Goal: Find specific page/section: Find specific page/section

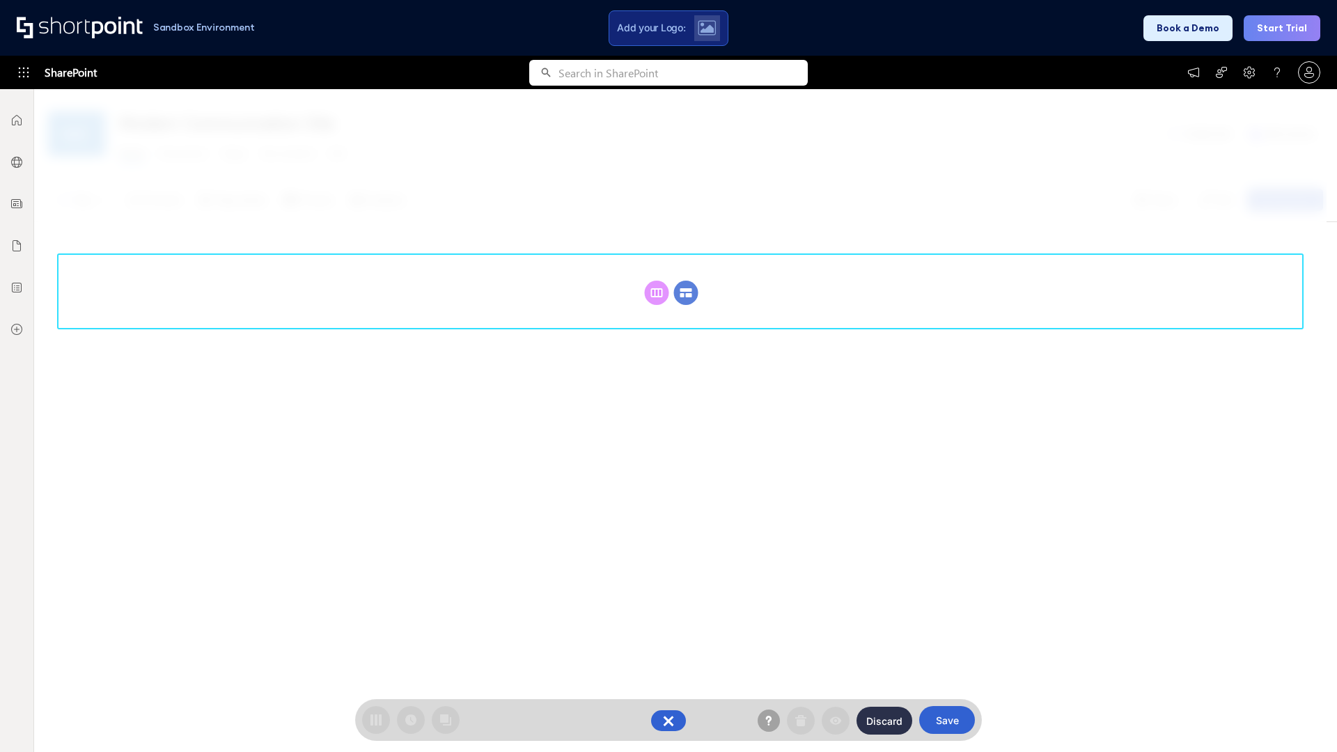
scroll to position [192, 0]
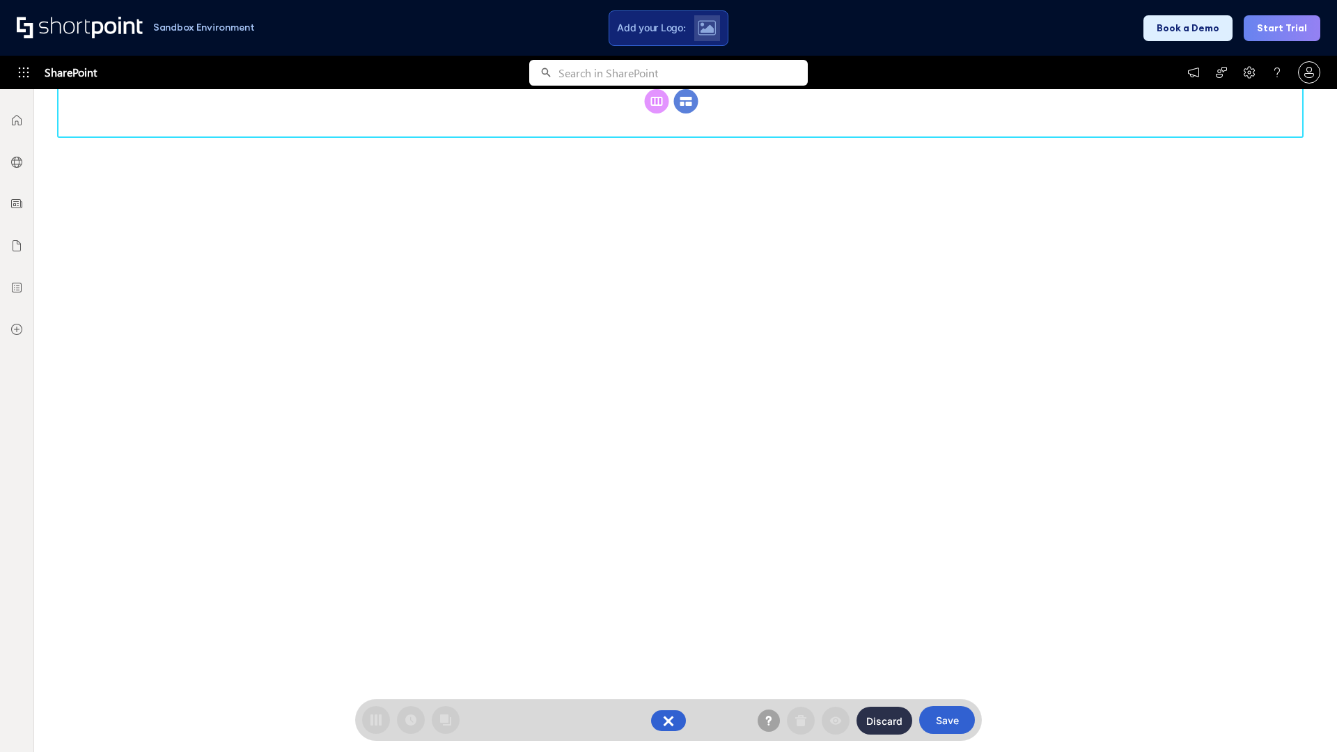
click at [686, 101] on circle at bounding box center [686, 101] width 24 height 24
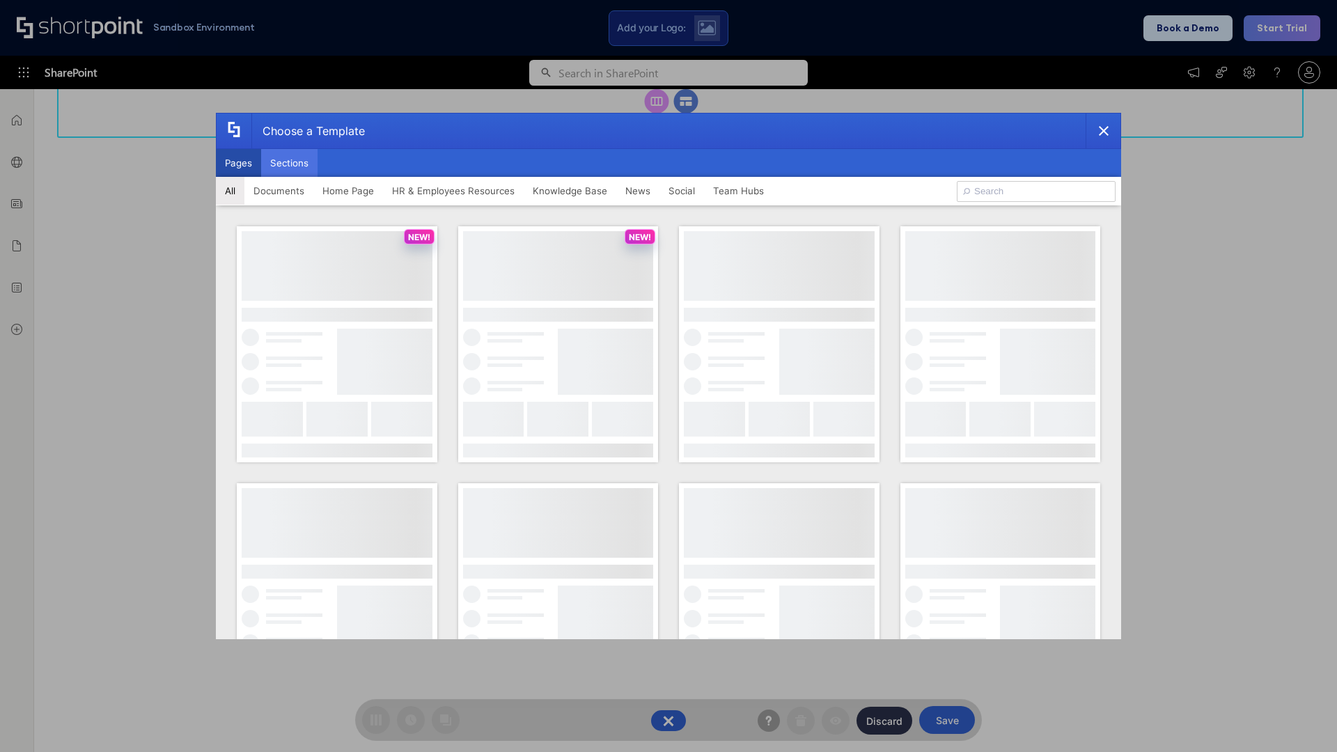
click at [289, 163] on button "Sections" at bounding box center [289, 163] width 56 height 28
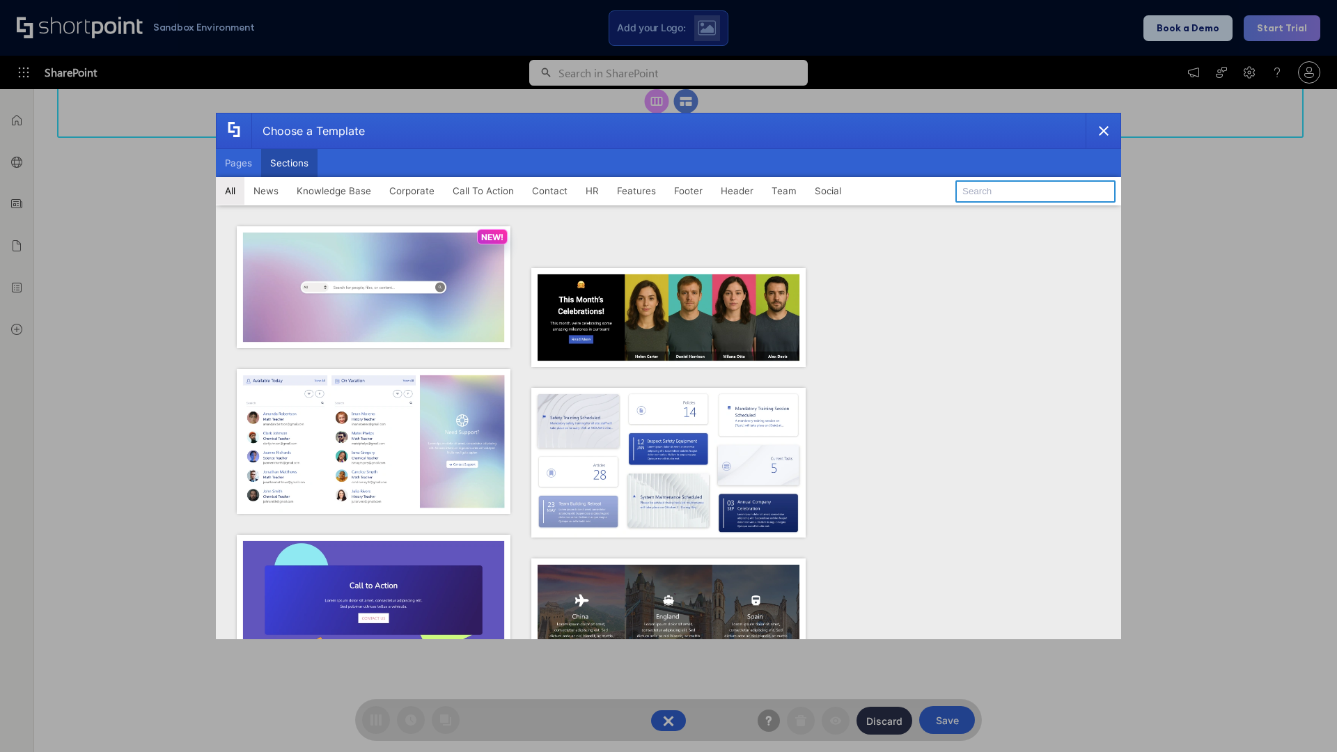
type input "Meet The Team 2"
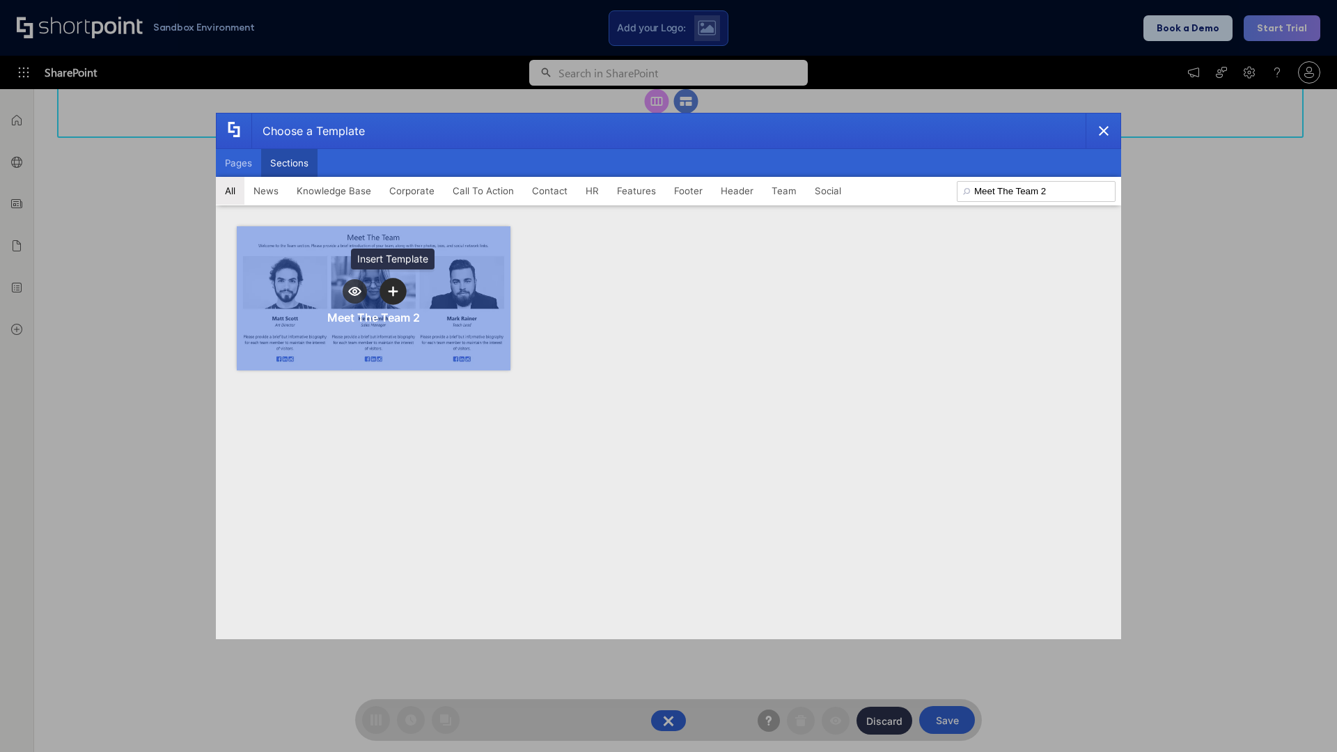
click at [393, 291] on icon "template selector" at bounding box center [393, 291] width 10 height 10
